Goal: Information Seeking & Learning: Check status

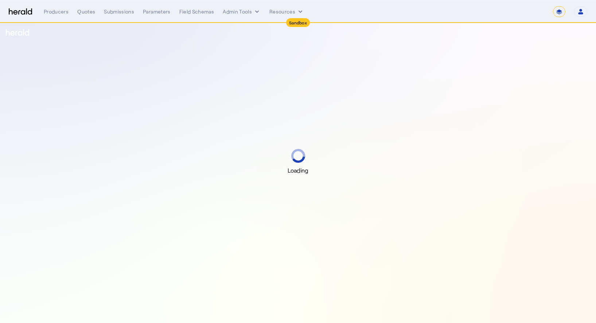
select select "*******"
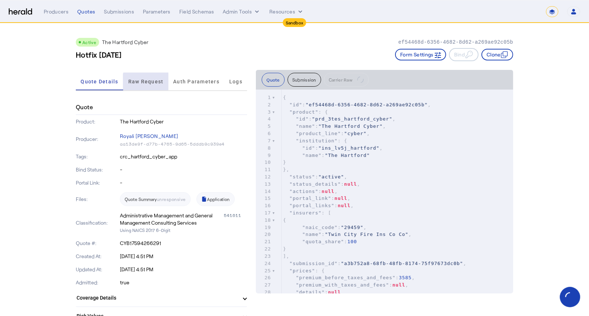
click at [150, 81] on span "Raw Request" at bounding box center [145, 81] width 35 height 5
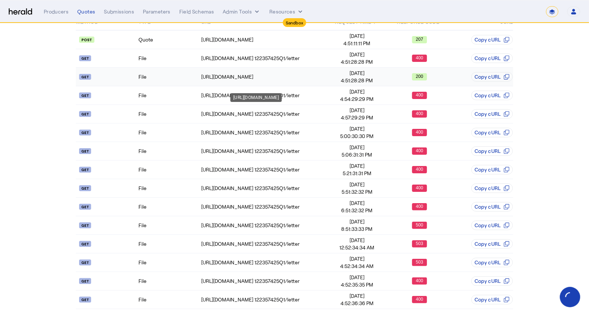
scroll to position [96, 0]
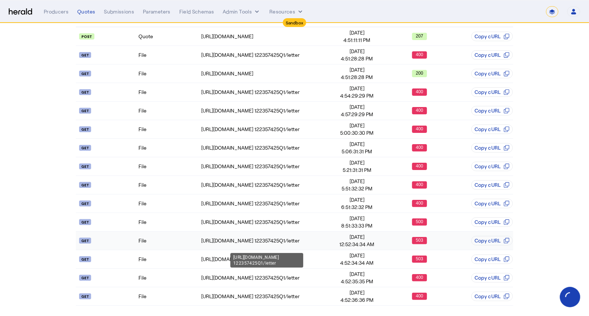
click at [304, 242] on div "[URL][DOMAIN_NAME] 122357425Q1/letter" at bounding box center [263, 240] width 124 height 7
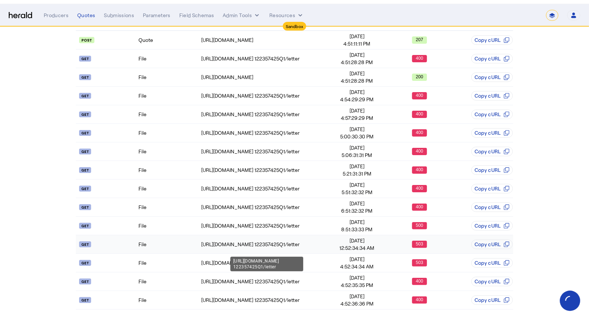
scroll to position [0, 0]
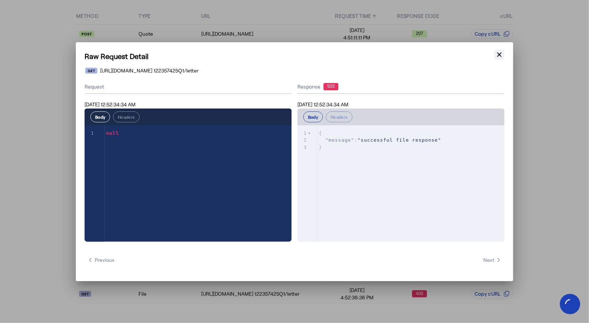
click at [503, 56] on button "Close modal" at bounding box center [499, 55] width 10 height 10
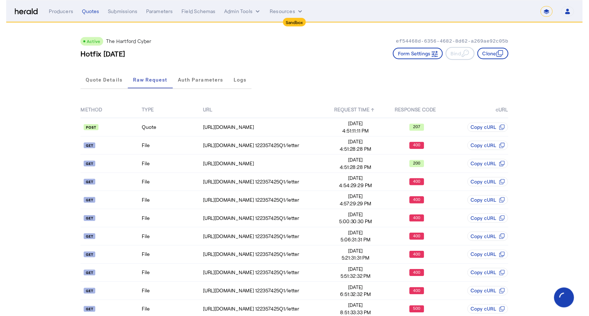
scroll to position [96, 0]
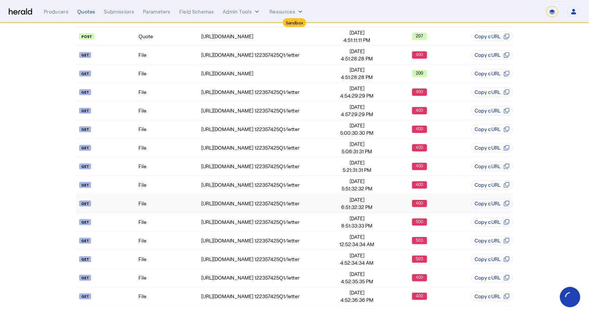
click at [345, 206] on span "6:51:32:32 PM" at bounding box center [357, 207] width 62 height 7
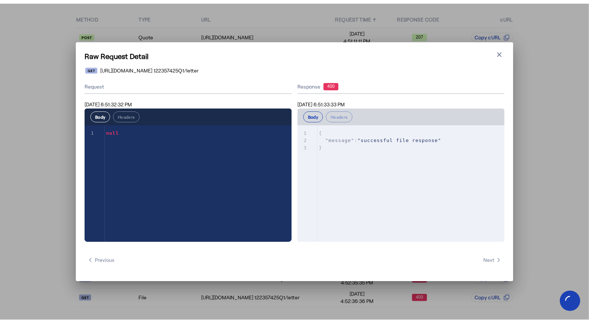
scroll to position [0, 0]
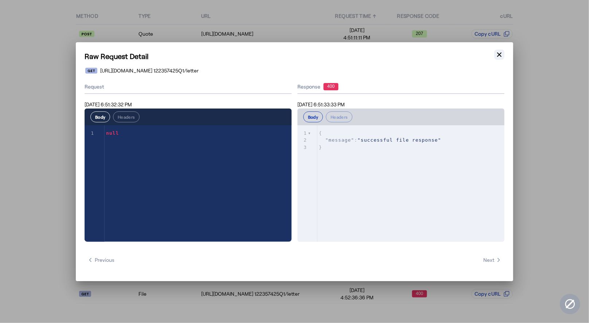
click at [499, 55] on icon "button" at bounding box center [499, 54] width 4 height 4
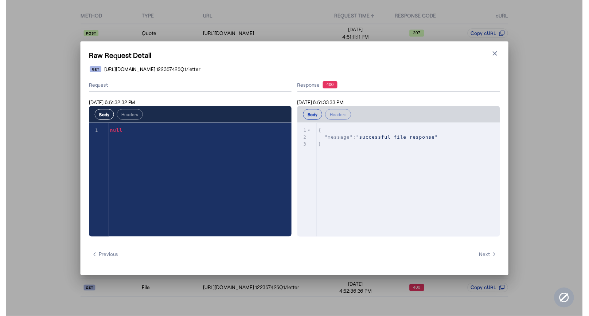
scroll to position [96, 0]
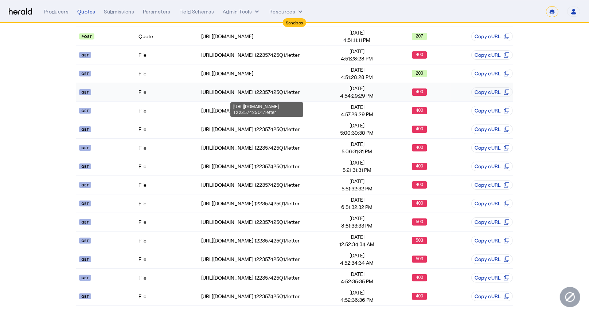
click at [299, 89] on div "[URL][DOMAIN_NAME] 122357425Q1/letter" at bounding box center [263, 92] width 124 height 7
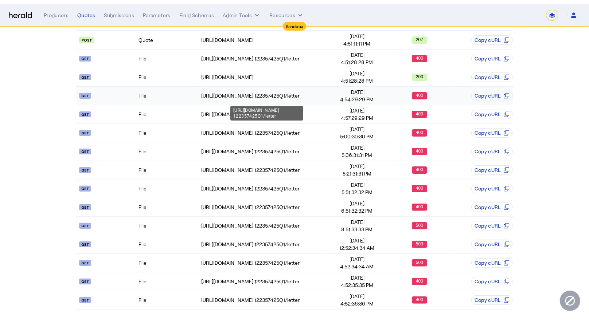
scroll to position [0, 0]
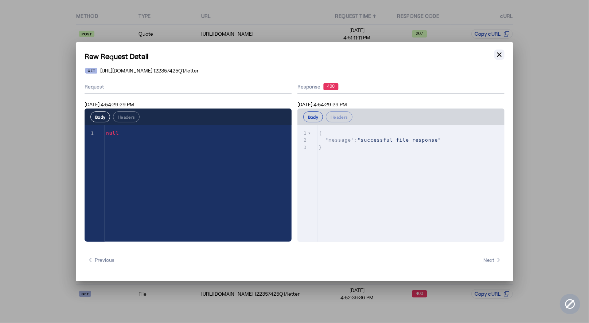
click at [500, 53] on icon "button" at bounding box center [499, 54] width 7 height 7
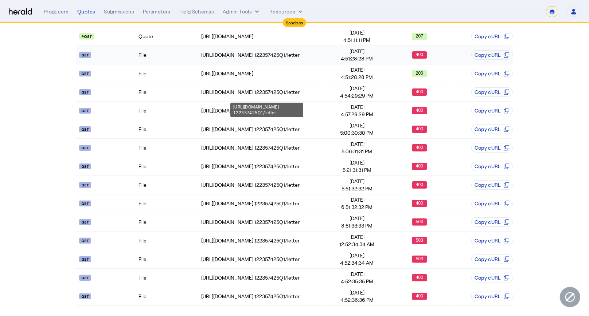
scroll to position [94, 0]
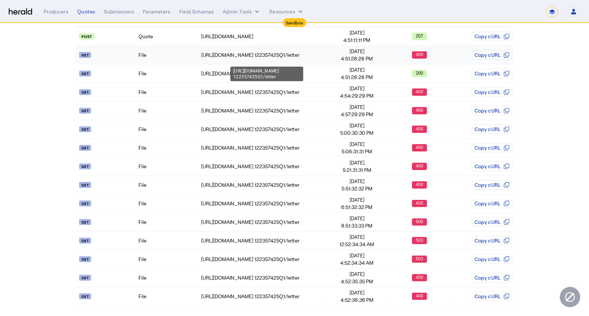
click at [274, 52] on div "[URL][DOMAIN_NAME] 122357425Q1/letter" at bounding box center [263, 54] width 124 height 7
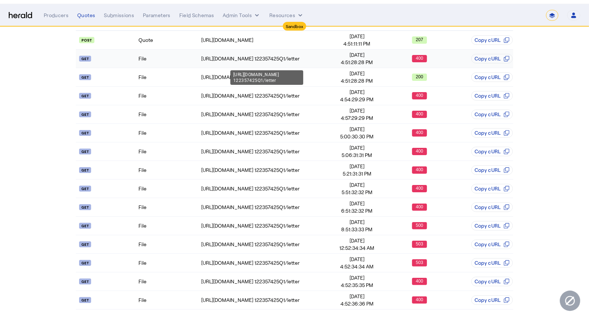
scroll to position [0, 0]
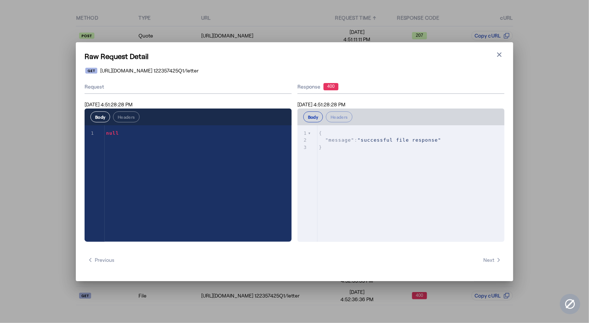
click at [503, 49] on div "Raw Request Detail Close modal [URL][DOMAIN_NAME] 122357425Q1/letter Request [D…" at bounding box center [294, 161] width 437 height 239
click at [497, 59] on button "Close modal" at bounding box center [499, 55] width 10 height 10
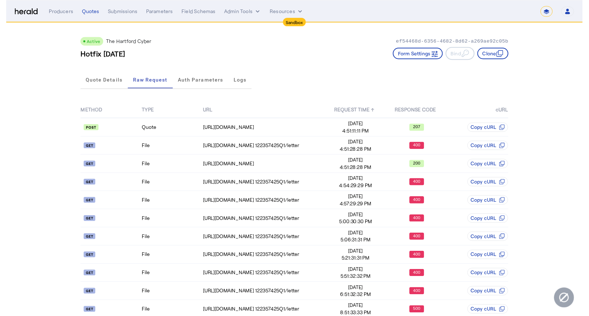
scroll to position [94, 0]
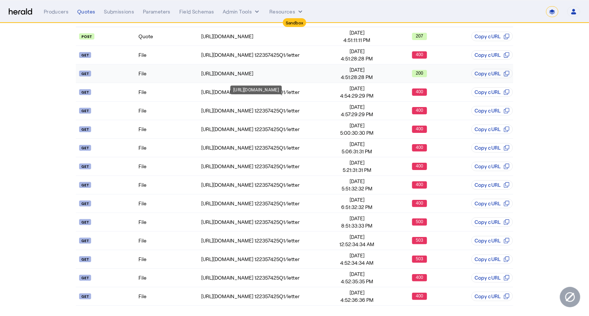
click at [299, 70] on div "[URL][DOMAIN_NAME]" at bounding box center [263, 73] width 124 height 7
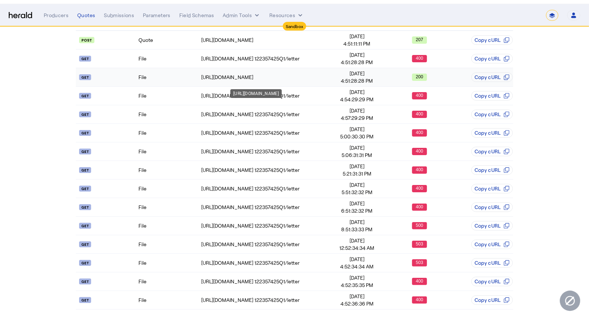
scroll to position [0, 0]
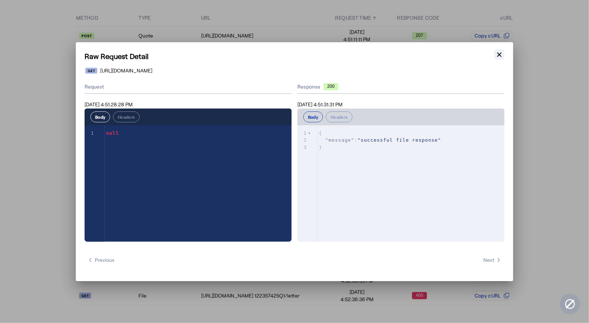
click at [502, 52] on icon "button" at bounding box center [499, 54] width 7 height 7
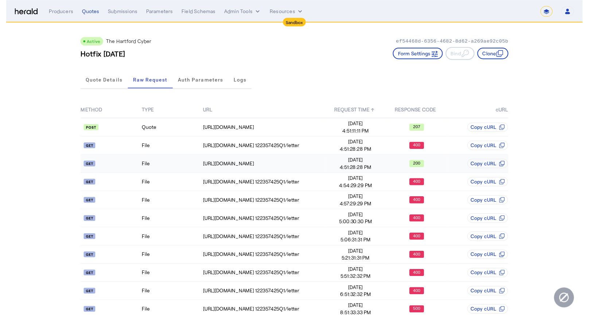
scroll to position [94, 0]
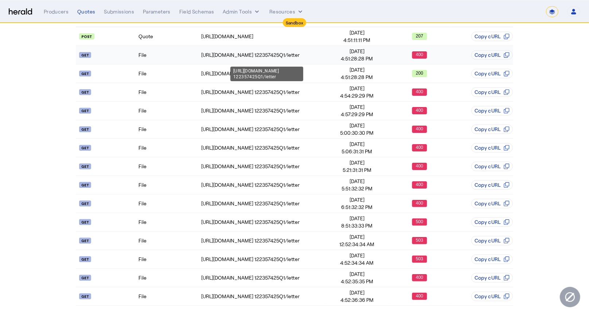
click at [325, 60] on td "[URL][DOMAIN_NAME] 122357425Q1/letter" at bounding box center [263, 55] width 125 height 19
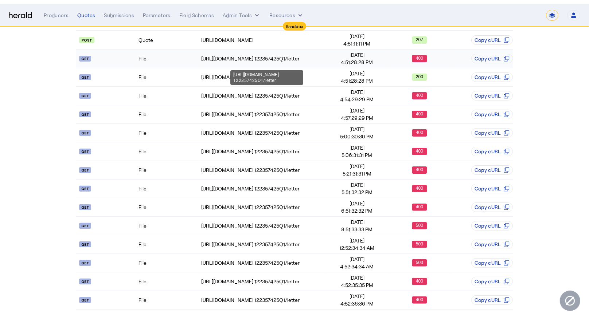
scroll to position [0, 0]
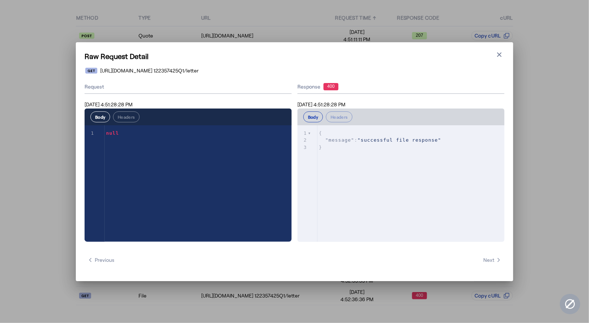
click at [503, 48] on div "Raw Request Detail Close modal [URL][DOMAIN_NAME] 122357425Q1/letter Request [D…" at bounding box center [294, 161] width 437 height 239
click at [499, 55] on icon "button" at bounding box center [499, 54] width 4 height 4
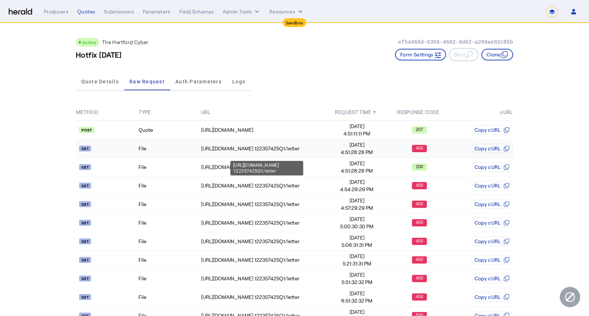
click at [287, 148] on div "[URL][DOMAIN_NAME] 122357425Q1/letter" at bounding box center [263, 148] width 124 height 7
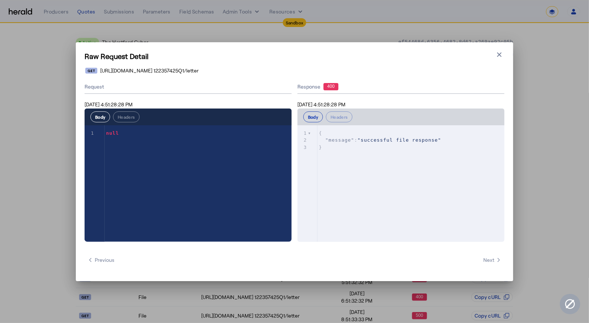
click at [504, 53] on h1 "Raw Request Detail" at bounding box center [295, 56] width 420 height 10
click at [498, 55] on icon "button" at bounding box center [499, 54] width 4 height 4
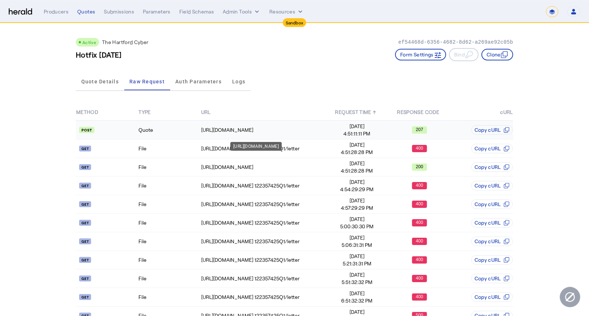
click at [226, 121] on td "[URL][DOMAIN_NAME]" at bounding box center [263, 130] width 125 height 19
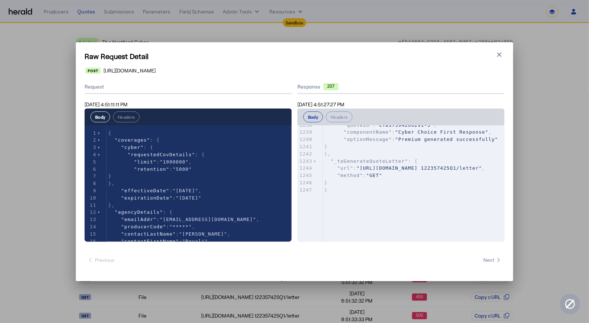
click at [417, 179] on pre ""method" : "GET"" at bounding box center [414, 175] width 182 height 7
click at [406, 198] on div "xxxxxxxxxx 1247 { 1224 "number" : "CB00H04000" 1225 }, 1226 { 1227 "url" : "[UR…" at bounding box center [414, 97] width 182 height 204
click at [499, 54] on icon "button" at bounding box center [499, 54] width 7 height 7
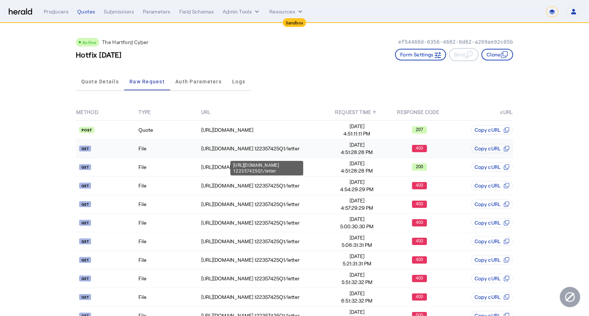
click at [235, 145] on div "[URL][DOMAIN_NAME] 122357425Q1/letter" at bounding box center [263, 148] width 124 height 7
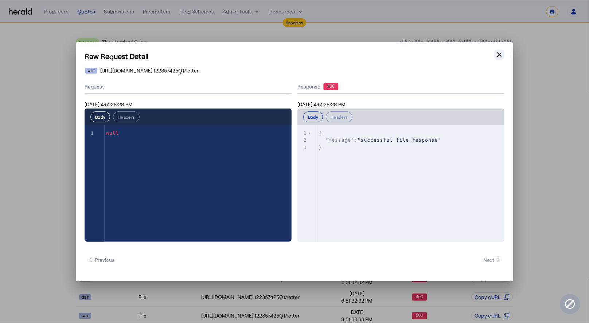
click at [497, 55] on icon "button" at bounding box center [499, 54] width 7 height 7
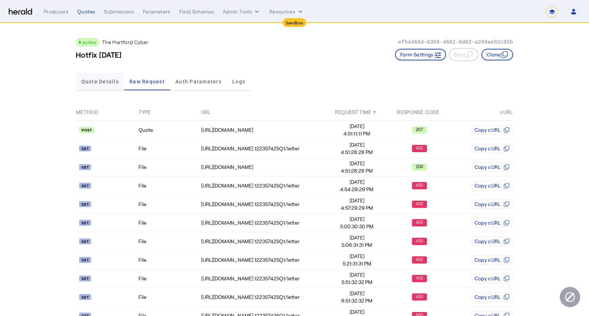
click at [100, 79] on span "Quote Details" at bounding box center [100, 81] width 38 height 5
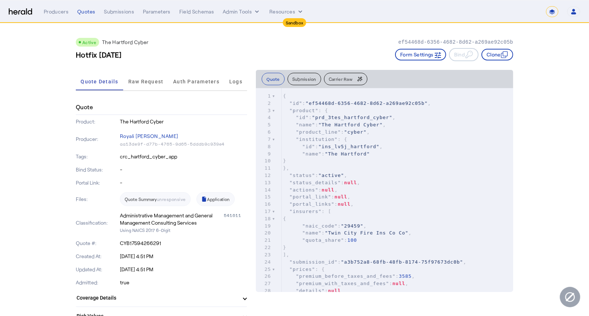
click at [158, 195] on div "Quote Summary unresponsive Application" at bounding box center [184, 199] width 128 height 14
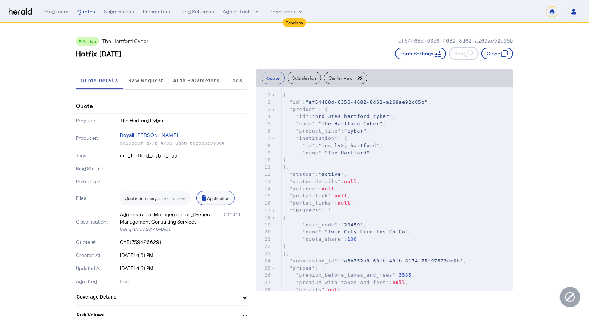
scroll to position [2, 0]
click at [133, 79] on span "Raw Request" at bounding box center [145, 79] width 35 height 5
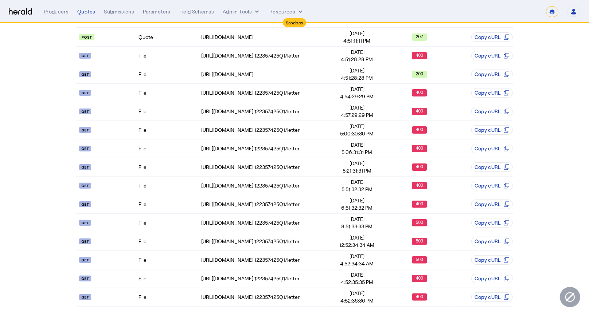
scroll to position [96, 0]
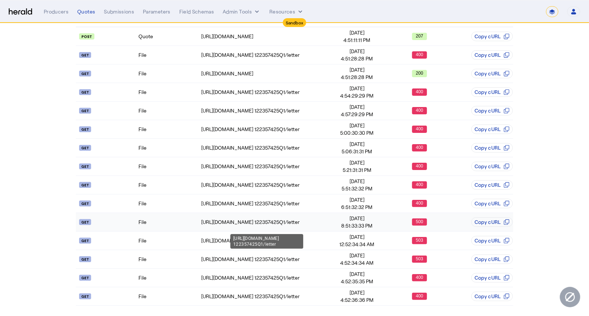
click at [310, 223] on div "[URL][DOMAIN_NAME] 122357425Q1/letter" at bounding box center [263, 222] width 124 height 7
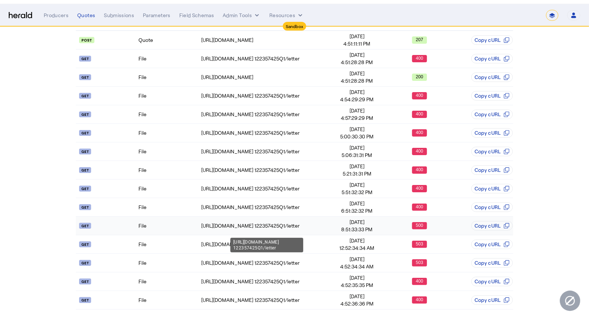
scroll to position [0, 0]
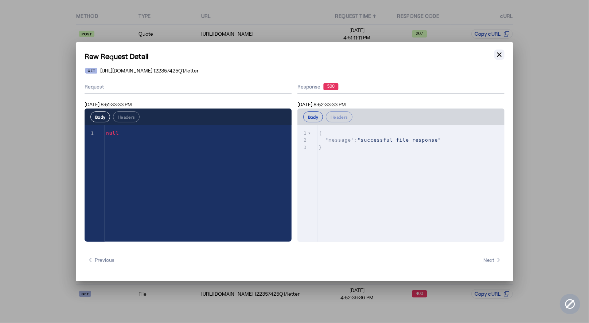
click at [500, 52] on icon "button" at bounding box center [499, 54] width 7 height 7
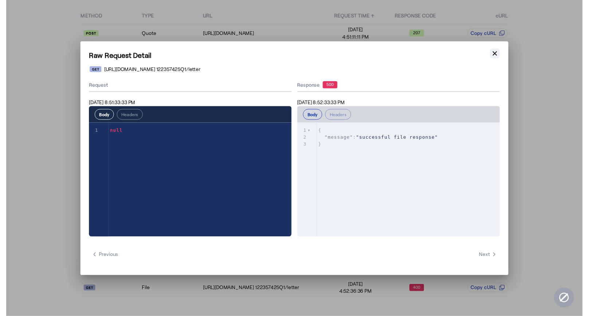
scroll to position [96, 0]
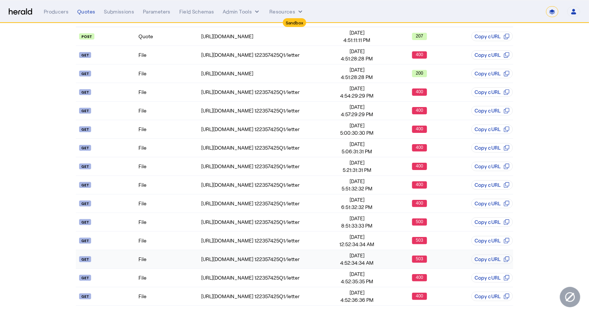
click at [344, 255] on span "[DATE]" at bounding box center [357, 255] width 62 height 7
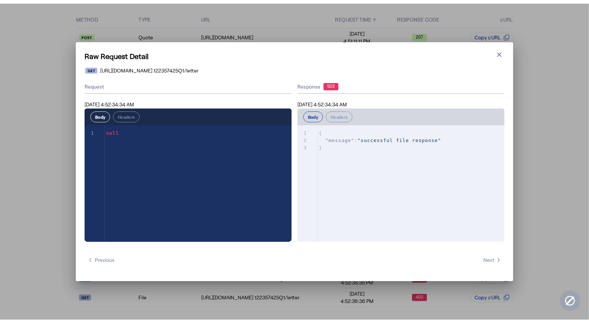
scroll to position [0, 0]
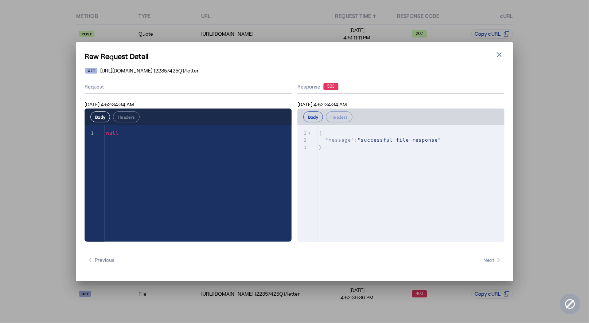
click at [505, 57] on div "Raw Request Detail Close modal [URL][DOMAIN_NAME] 122357425Q1/letter Request [D…" at bounding box center [294, 161] width 437 height 239
click at [495, 55] on button "Close modal" at bounding box center [499, 55] width 10 height 10
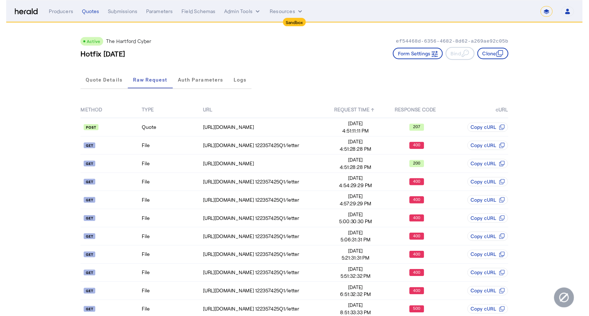
scroll to position [96, 0]
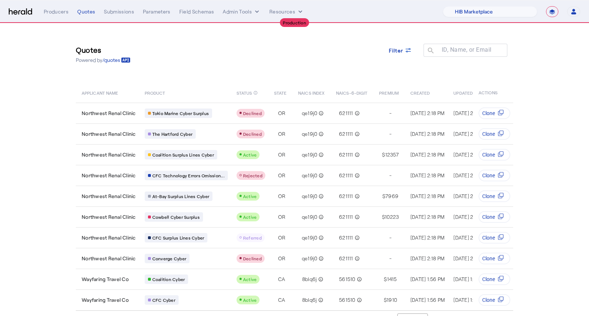
select select "pfm_a9p2_hib_marketplace"
select select "**********"
